Goal: Find specific page/section: Find specific page/section

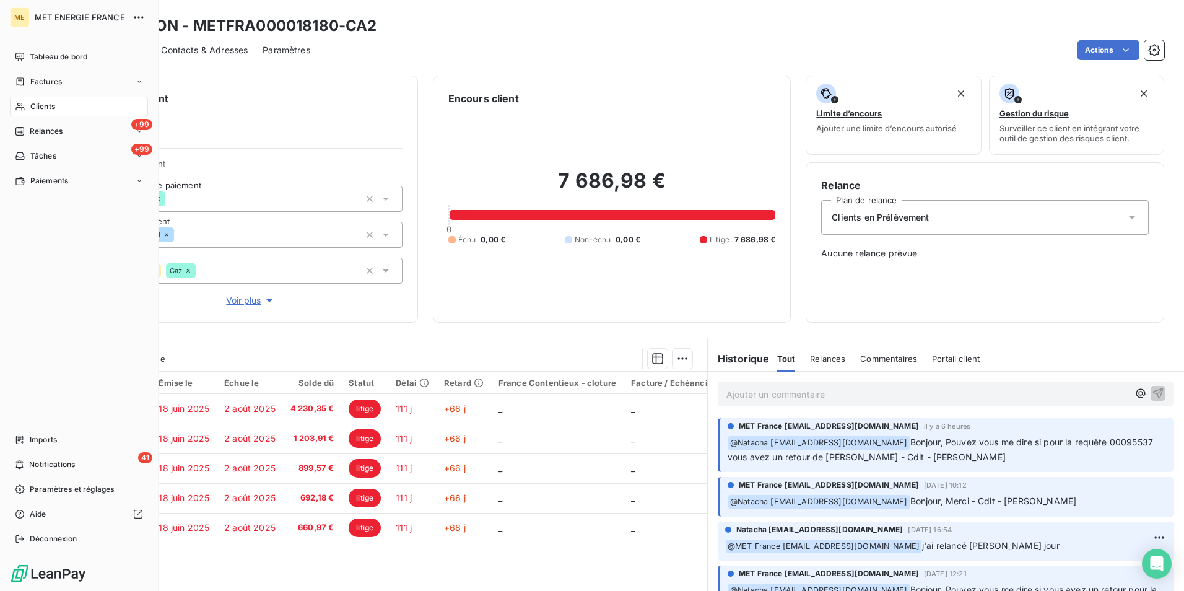
click at [20, 107] on icon at bounding box center [20, 107] width 11 height 10
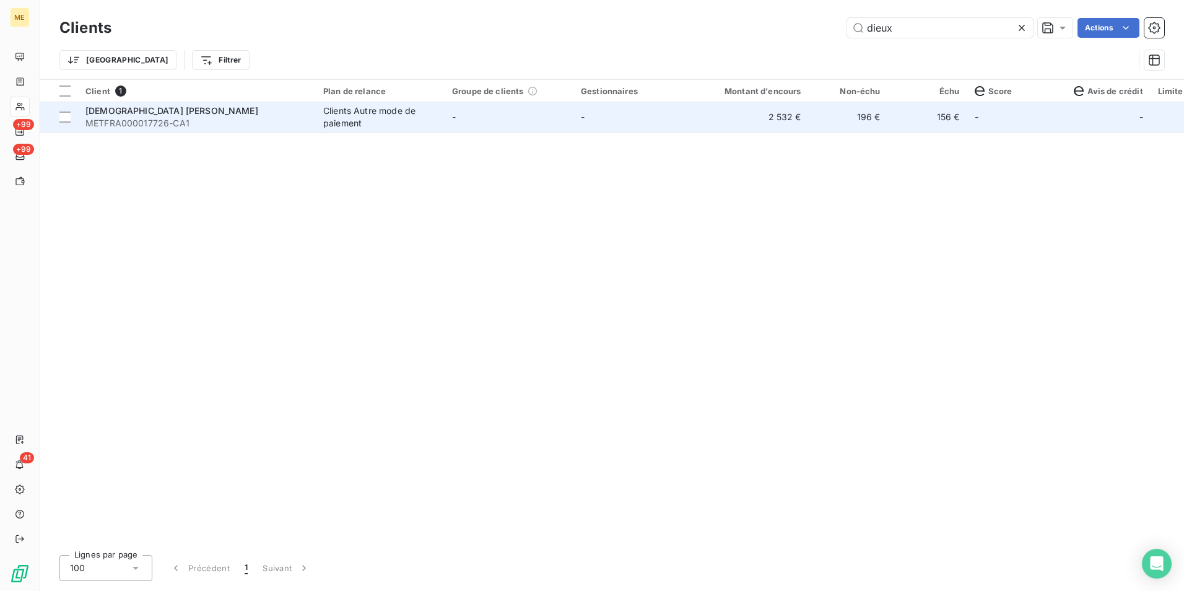
type input "dieux"
click at [426, 121] on div "Clients Autre mode de paiement" at bounding box center [380, 117] width 114 height 25
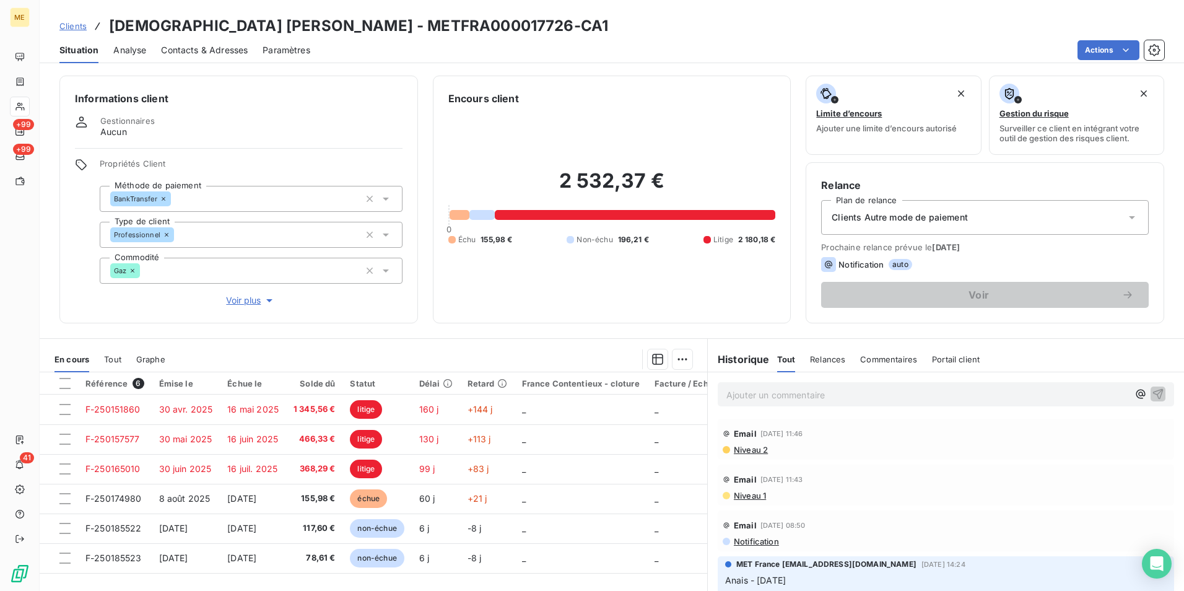
click at [789, 381] on div "Ajouter un commentaire ﻿" at bounding box center [946, 394] width 476 height 44
click at [793, 403] on div "Ajouter un commentaire ﻿" at bounding box center [946, 394] width 456 height 24
click at [793, 398] on p "Ajouter un commentaire ﻿" at bounding box center [928, 394] width 402 height 15
click at [796, 395] on p "Ajouter un commentaire ﻿" at bounding box center [928, 394] width 402 height 15
drag, startPoint x: 886, startPoint y: 391, endPoint x: 941, endPoint y: 393, distance: 55.2
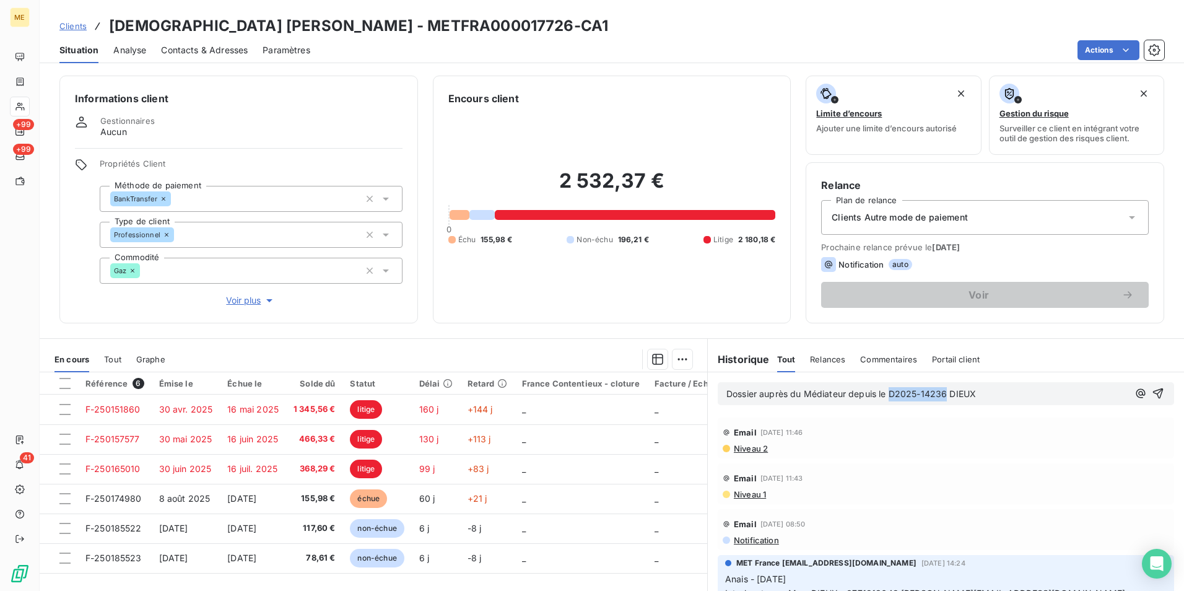
click at [941, 393] on span "Dossier auprès du Médiateur depuis le D2025-14236 DIEUX" at bounding box center [852, 393] width 250 height 11
copy span "D2025-14236"
click at [752, 393] on span "Dossier auprès du Médiateur depuis le [DEMOGRAPHIC_DATA]" at bounding box center [857, 393] width 260 height 11
click at [946, 395] on span "Dossier D2025-14236 auprès du Médiateur depuis le DIEUX" at bounding box center [852, 393] width 250 height 11
click at [1037, 396] on p "Dossier D2025-14236 auprès du Médiateur depuis le [DATE] - DIEUX" at bounding box center [928, 394] width 402 height 14
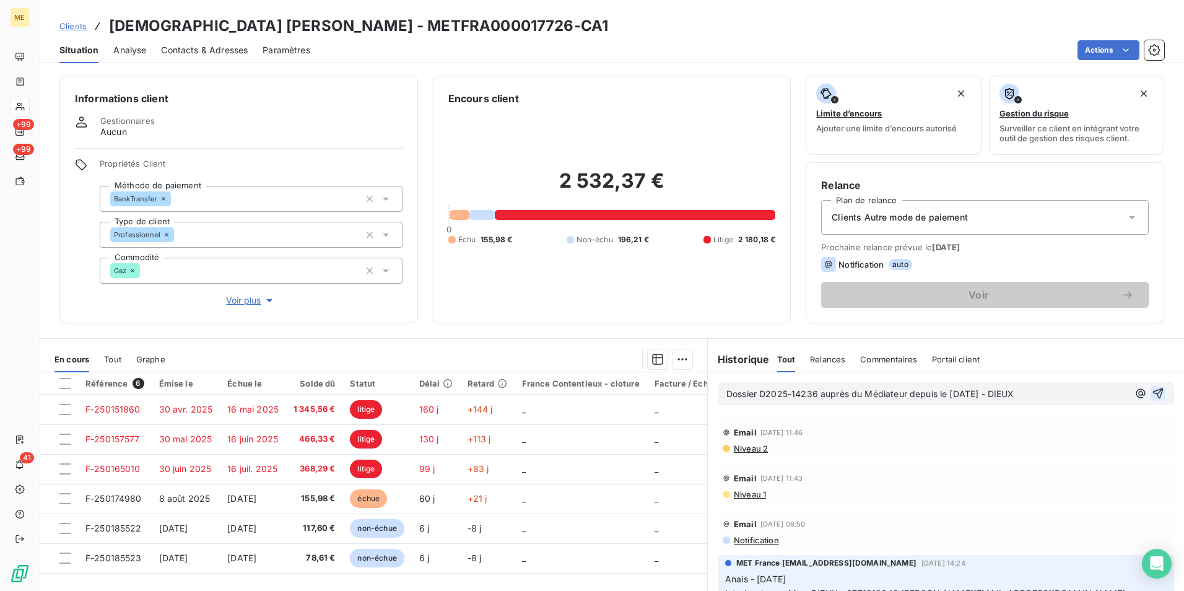
click at [1152, 393] on icon "button" at bounding box center [1158, 393] width 12 height 12
